Goal: Navigation & Orientation: Find specific page/section

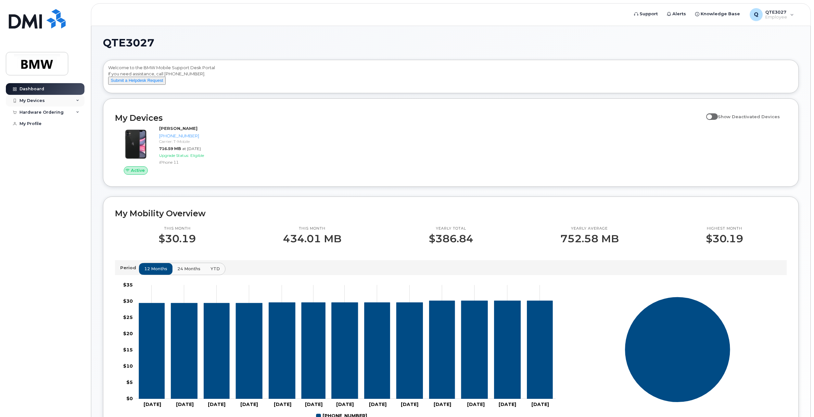
click at [75, 103] on div "My Devices" at bounding box center [45, 101] width 79 height 12
click at [76, 101] on icon at bounding box center [77, 100] width 3 height 3
click at [75, 108] on div "Hardware Ordering" at bounding box center [45, 113] width 79 height 12
click at [75, 113] on div "Hardware Ordering" at bounding box center [45, 113] width 79 height 12
click at [40, 124] on div "My Profile" at bounding box center [30, 123] width 22 height 5
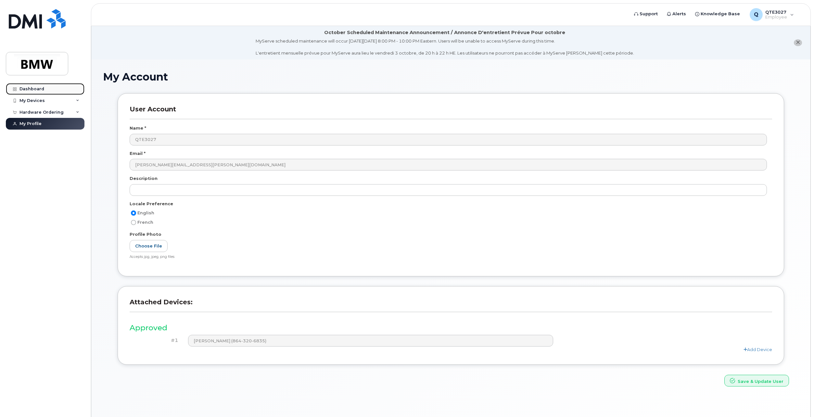
click at [38, 90] on div "Dashboard" at bounding box center [31, 88] width 25 height 5
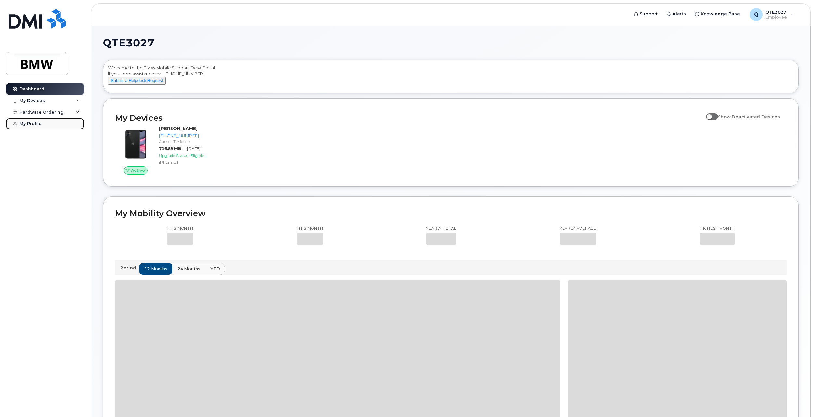
click at [30, 123] on div "My Profile" at bounding box center [30, 123] width 22 height 5
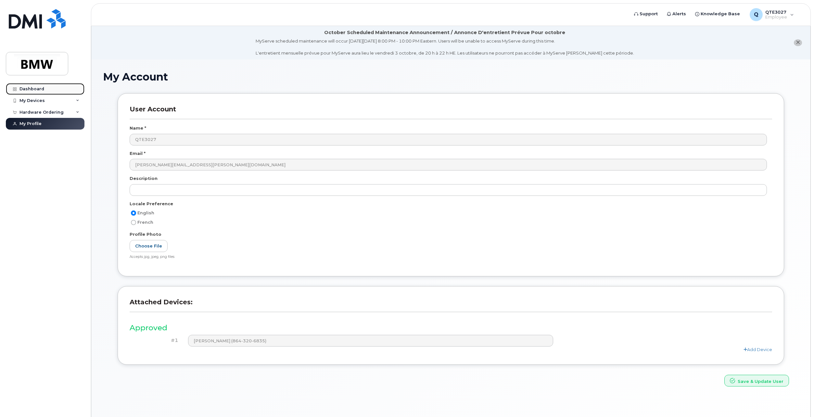
click at [42, 83] on link "Dashboard" at bounding box center [45, 89] width 79 height 12
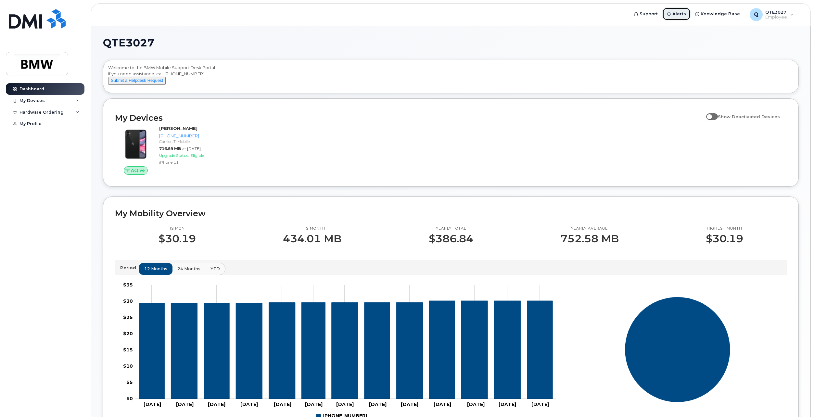
click at [686, 19] on link "Alerts" at bounding box center [676, 13] width 28 height 13
